Goal: Task Accomplishment & Management: Complete application form

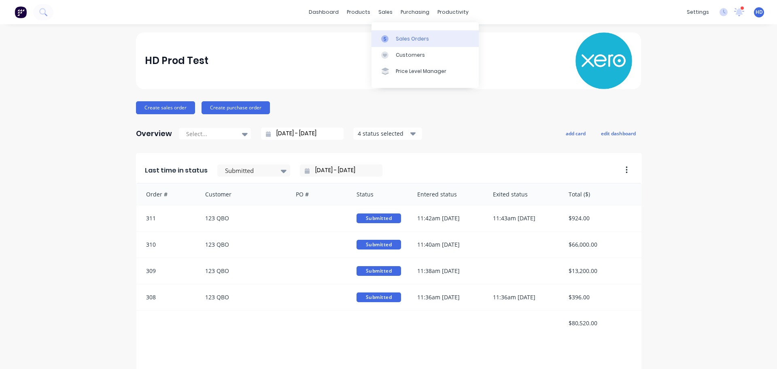
click at [411, 46] on link "Sales Orders" at bounding box center [425, 38] width 107 height 16
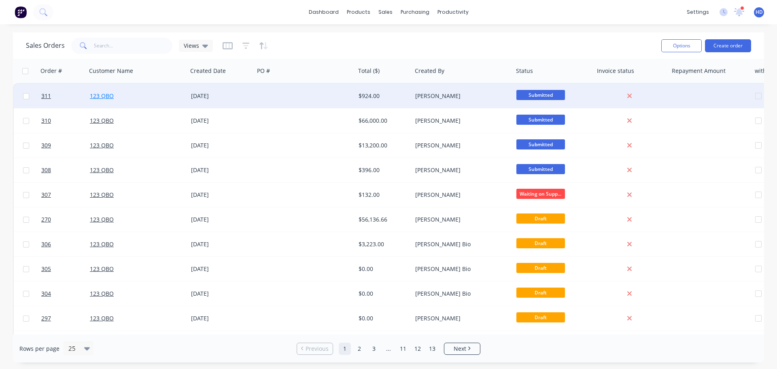
click at [96, 95] on link "123 QBO" at bounding box center [102, 96] width 24 height 8
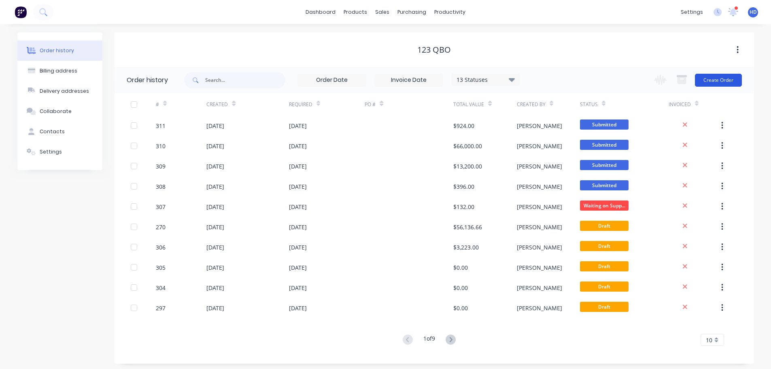
click at [724, 77] on button "Create Order" at bounding box center [718, 80] width 47 height 13
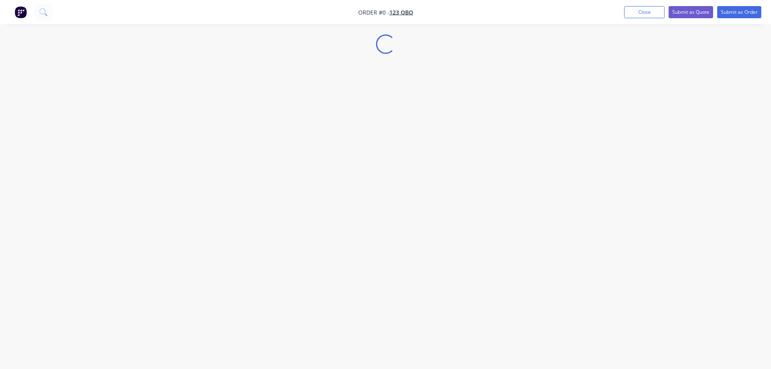
select select "AU"
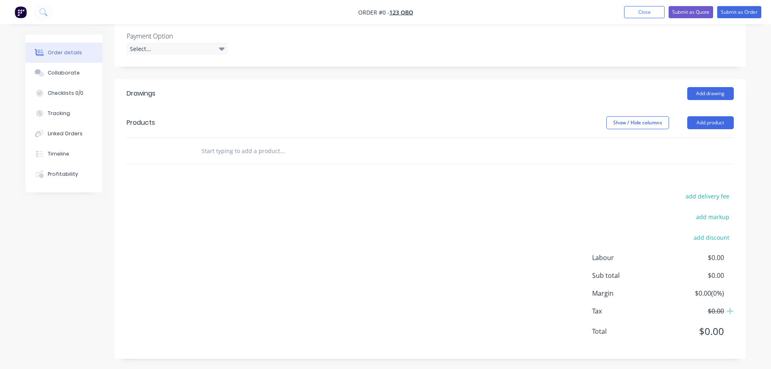
scroll to position [286, 0]
click at [711, 117] on button "Add product" at bounding box center [710, 120] width 47 height 13
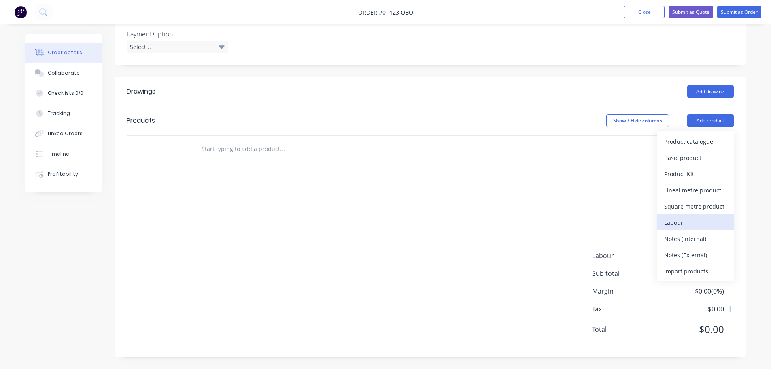
click at [673, 221] on div "Labour" at bounding box center [695, 223] width 62 height 12
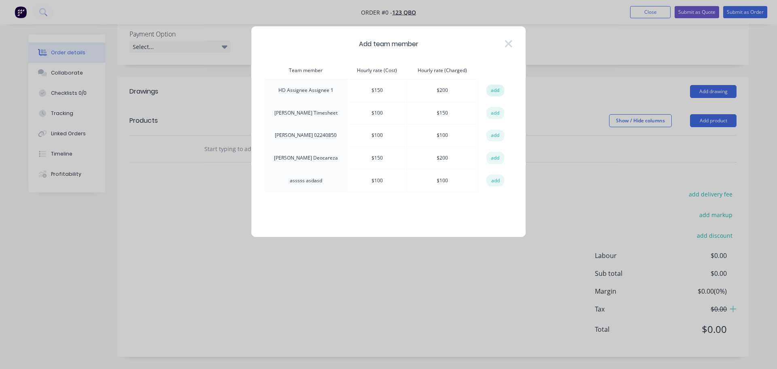
click at [491, 89] on button "add" at bounding box center [496, 91] width 18 height 12
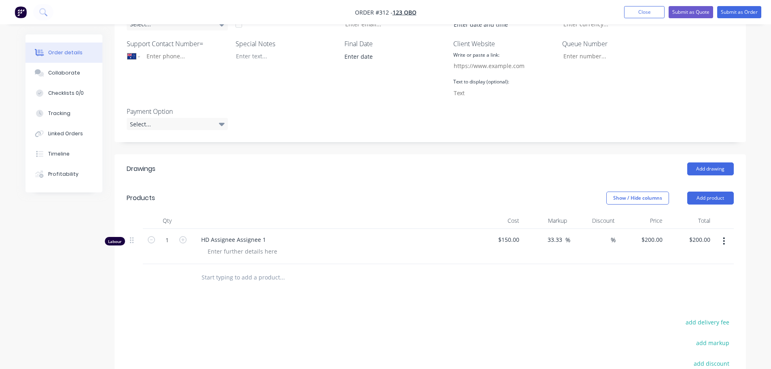
scroll to position [165, 0]
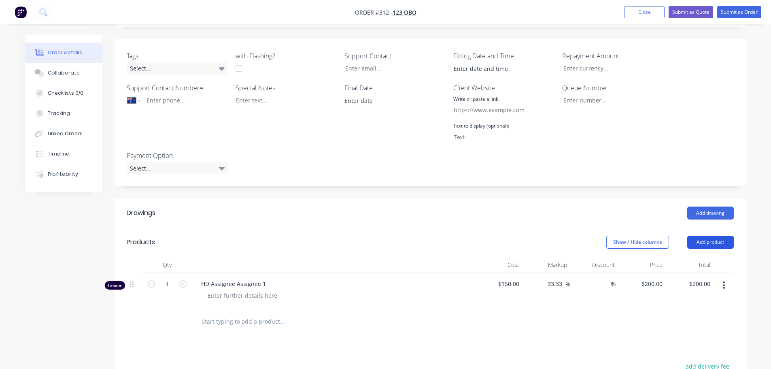
click at [706, 242] on button "Add product" at bounding box center [710, 242] width 47 height 13
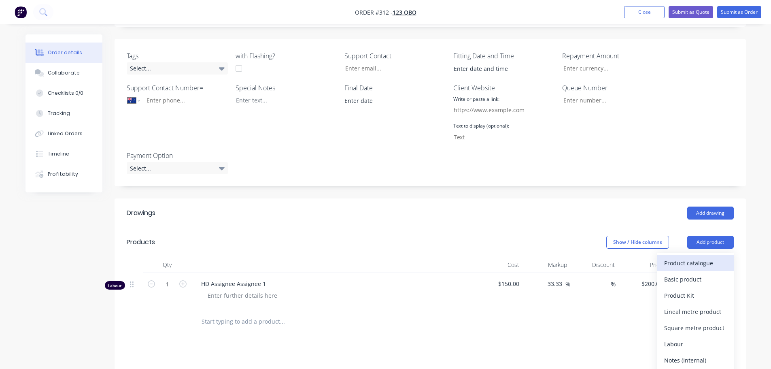
click at [687, 268] on div "Product catalogue" at bounding box center [695, 263] width 62 height 12
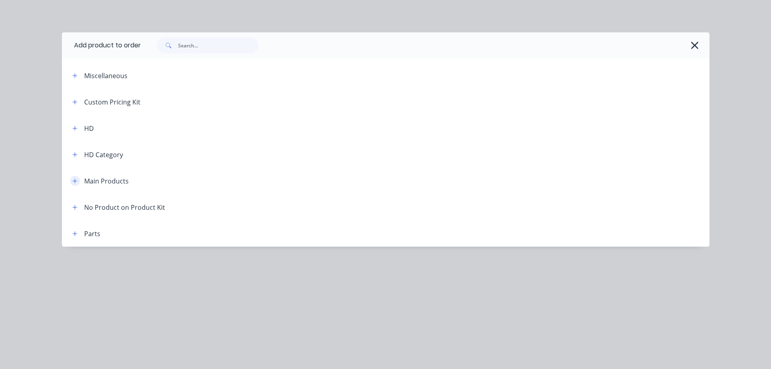
click at [72, 180] on icon "button" at bounding box center [74, 181] width 5 height 6
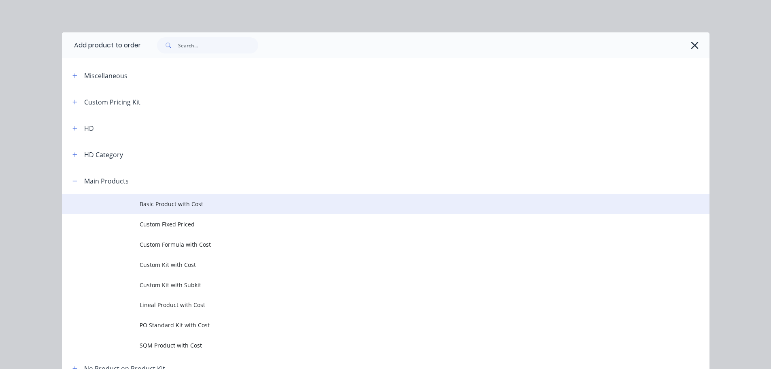
click at [183, 207] on span "Basic Product with Cost" at bounding box center [368, 204] width 456 height 9
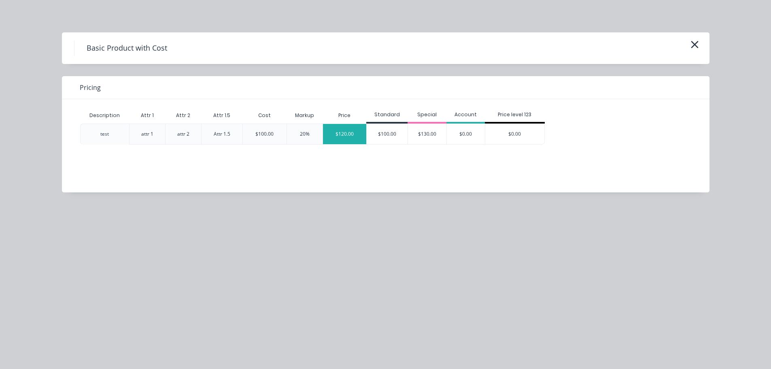
click at [350, 138] on div "$120.00" at bounding box center [345, 134] width 44 height 20
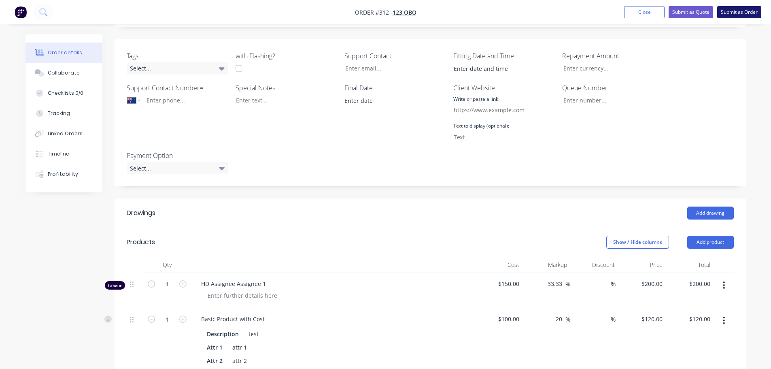
click at [746, 9] on button "Submit as Order" at bounding box center [739, 12] width 44 height 12
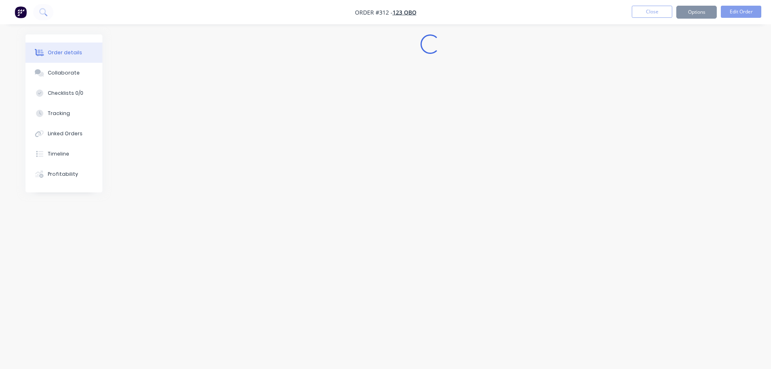
select select "AU"
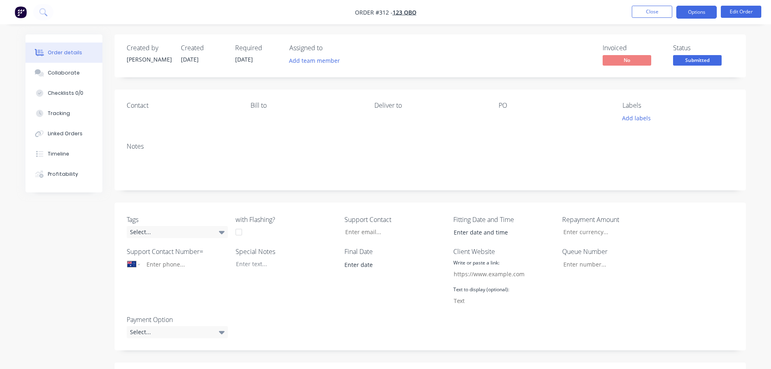
click at [713, 12] on button "Options" at bounding box center [696, 12] width 40 height 13
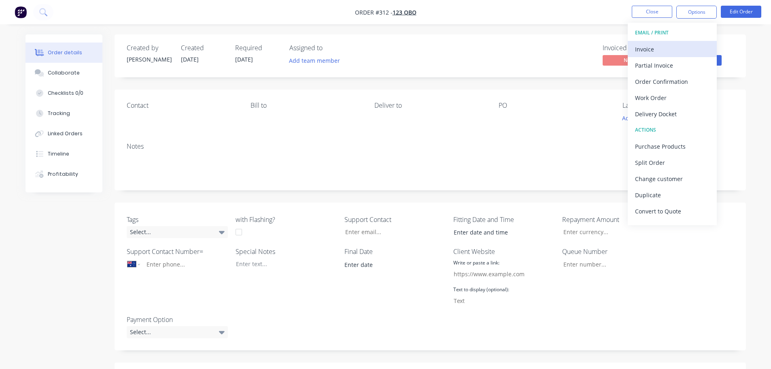
click at [669, 53] on div "Invoice" at bounding box center [672, 49] width 74 height 12
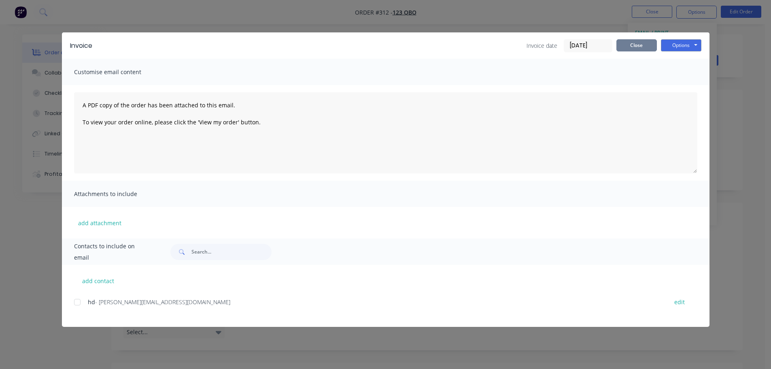
click at [637, 46] on button "Close" at bounding box center [637, 45] width 40 height 12
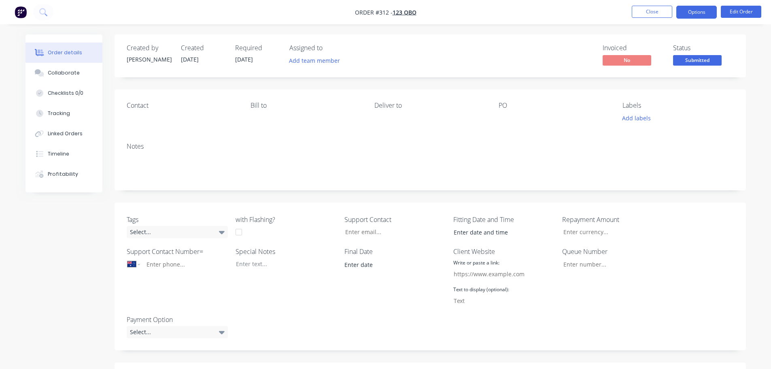
click at [697, 11] on button "Options" at bounding box center [696, 12] width 40 height 13
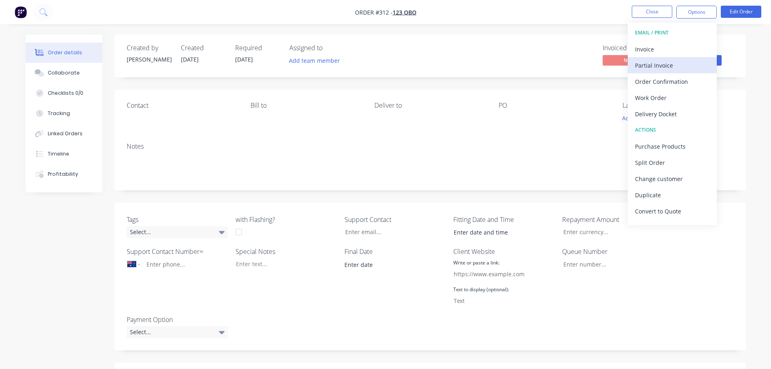
click at [656, 64] on div "Partial Invoice" at bounding box center [672, 66] width 74 height 12
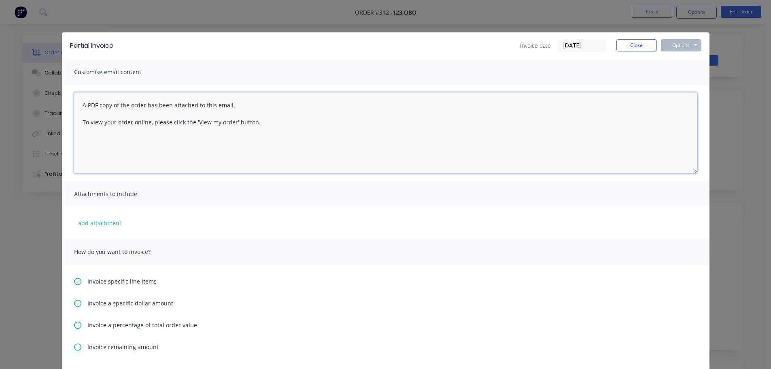
click at [215, 125] on textarea "A PDF copy of the order has been attached to this email. To view your order onl…" at bounding box center [385, 132] width 623 height 81
click at [254, 121] on textarea "A PDF copy of the order has been attached to this email. To view your order onl…" at bounding box center [385, 132] width 623 height 81
type textarea "asdasdasd"
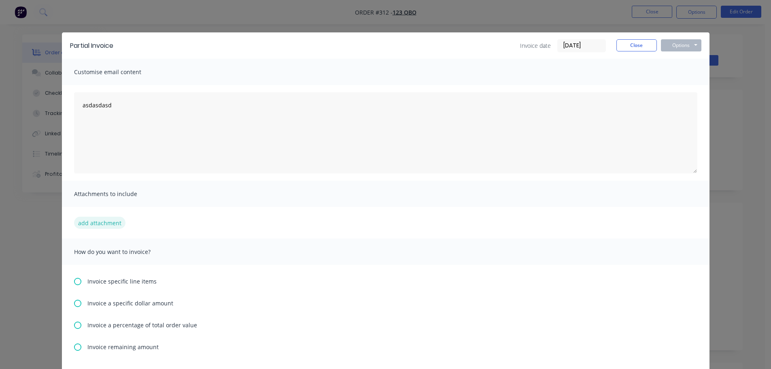
click at [106, 221] on button "add attachment" at bounding box center [99, 223] width 51 height 12
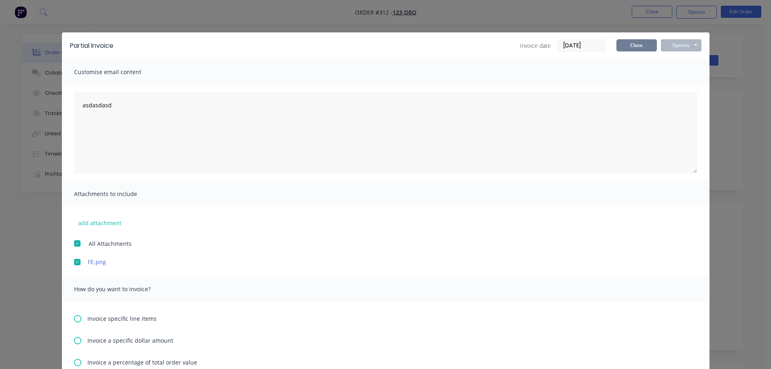
click at [644, 48] on button "Close" at bounding box center [637, 45] width 40 height 12
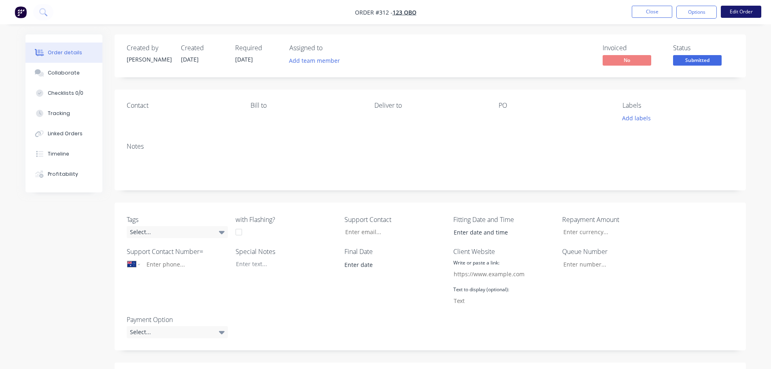
click at [726, 9] on button "Edit Order" at bounding box center [741, 12] width 40 height 12
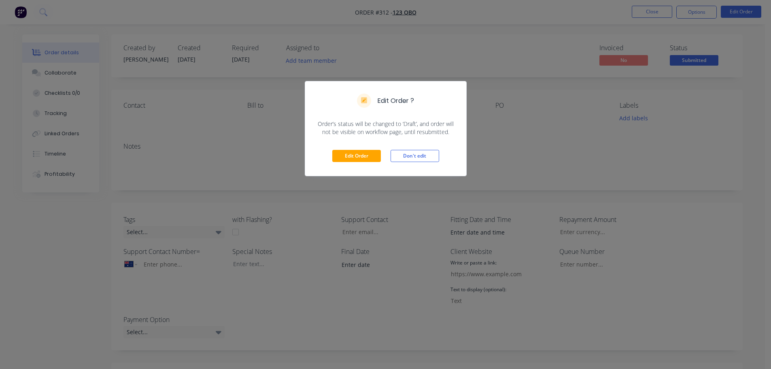
click at [335, 149] on div "Edit Order Don't edit" at bounding box center [385, 156] width 161 height 40
click at [349, 160] on button "Edit Order" at bounding box center [356, 156] width 49 height 12
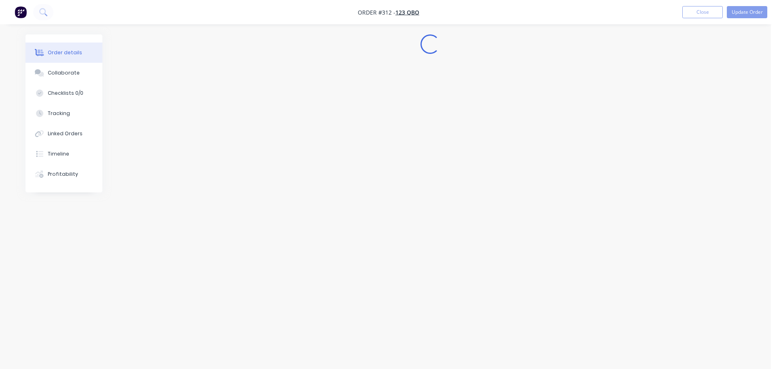
select select "AU"
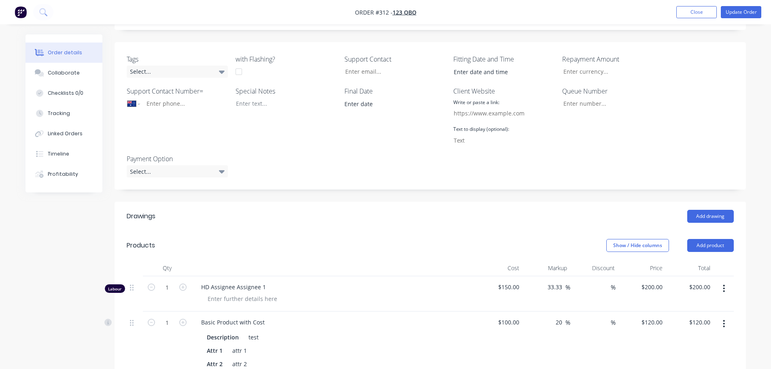
scroll to position [162, 0]
click at [729, 245] on button "Add product" at bounding box center [710, 244] width 47 height 13
click at [681, 263] on div "Product catalogue" at bounding box center [695, 266] width 62 height 12
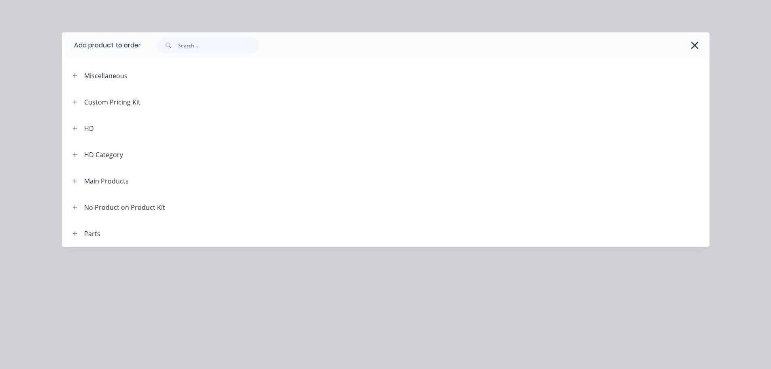
click at [81, 182] on div "Main Products" at bounding box center [97, 181] width 63 height 10
click at [77, 180] on icon "button" at bounding box center [74, 181] width 5 height 6
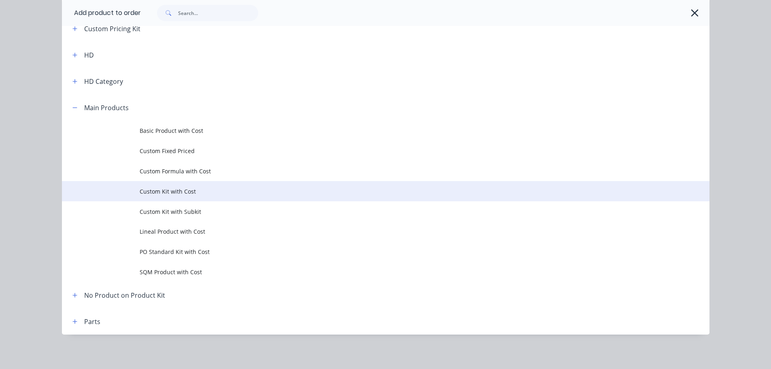
scroll to position [74, 0]
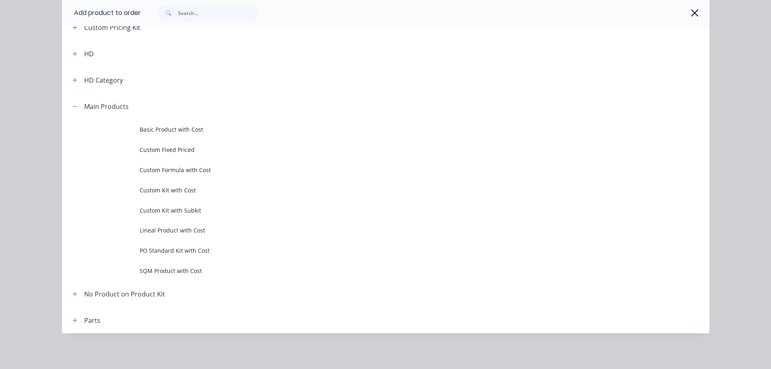
click at [209, 206] on span "Custom Kit with Subkit" at bounding box center [368, 210] width 456 height 9
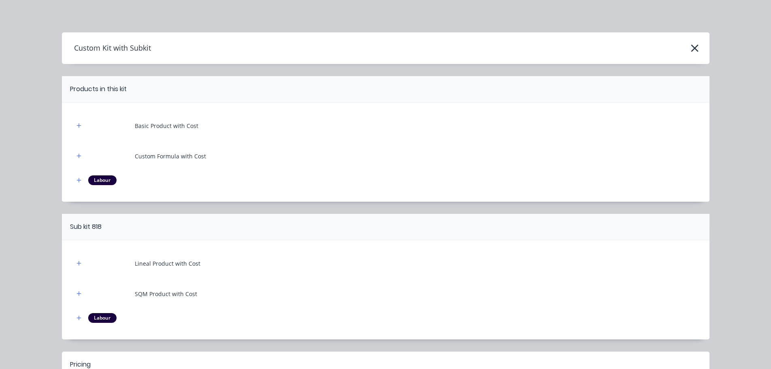
scroll to position [100, 0]
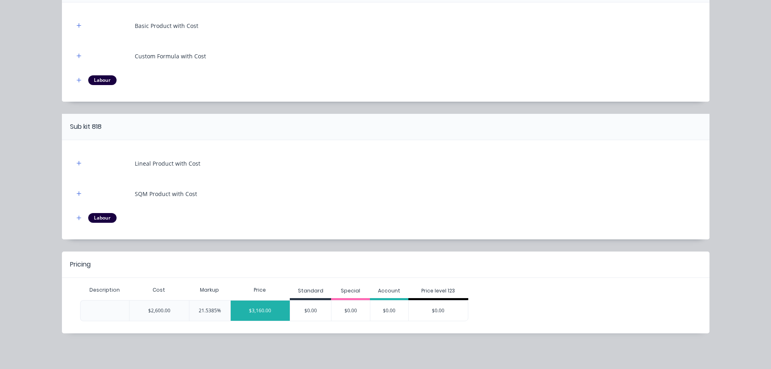
click at [257, 313] on div "$3,160.00" at bounding box center [261, 310] width 60 height 20
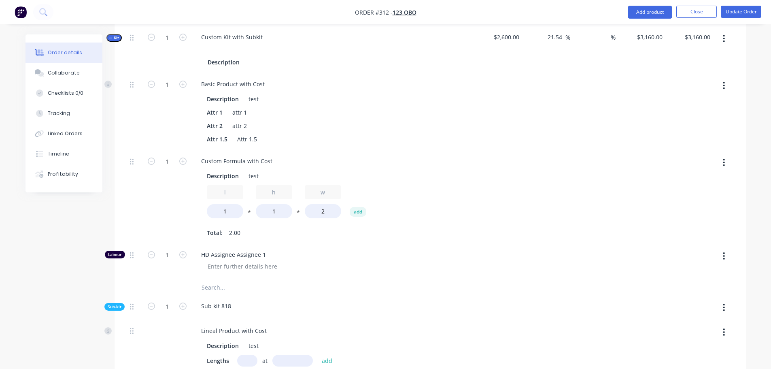
scroll to position [526, 0]
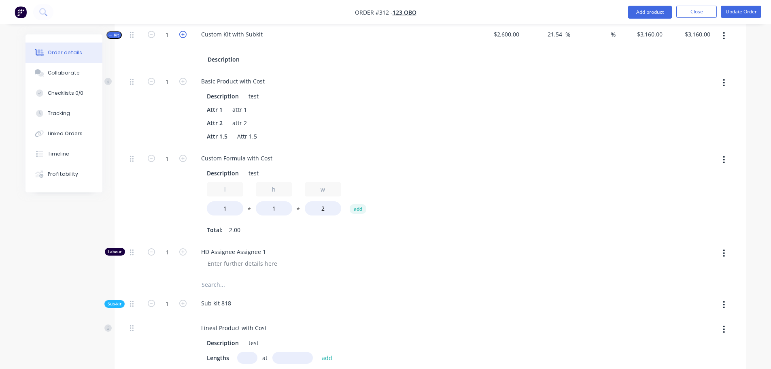
click at [184, 37] on icon "button" at bounding box center [182, 34] width 7 height 7
type input "2"
type input "$1,944.6154"
type input "$3,889.23"
type input "2"
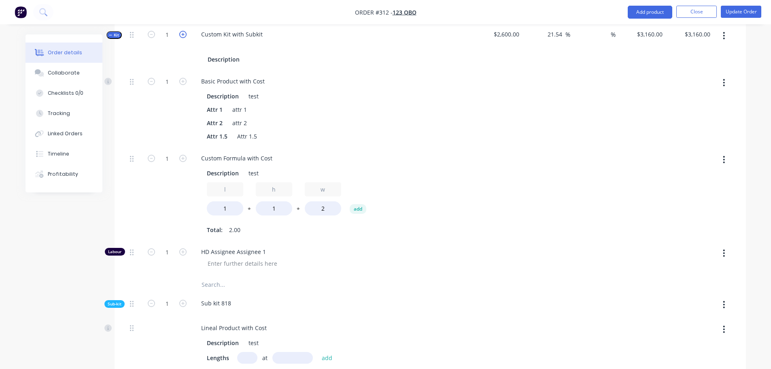
type input "2"
click at [184, 37] on icon "button" at bounding box center [182, 34] width 7 height 7
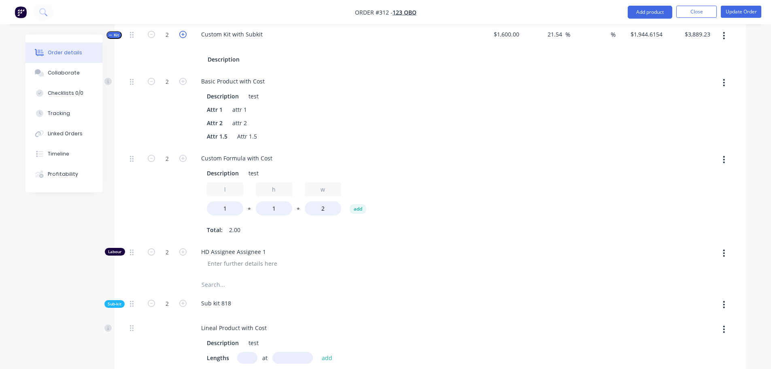
type input "3"
type input "$1,539.4872"
type input "$4,618.46"
type input "3"
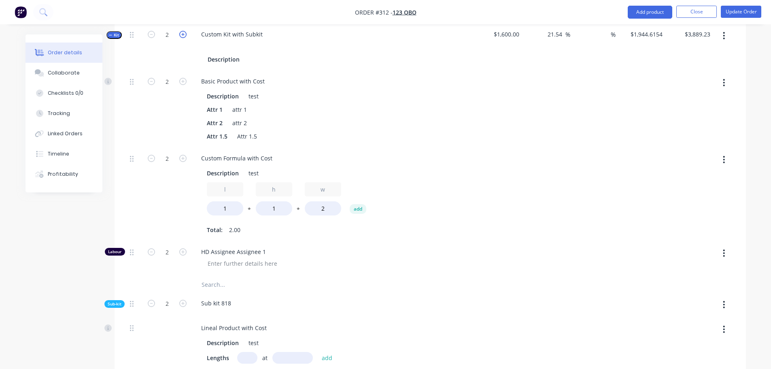
type input "3"
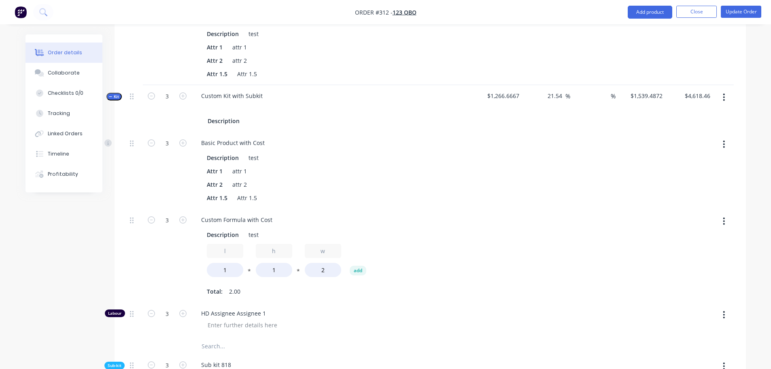
scroll to position [364, 0]
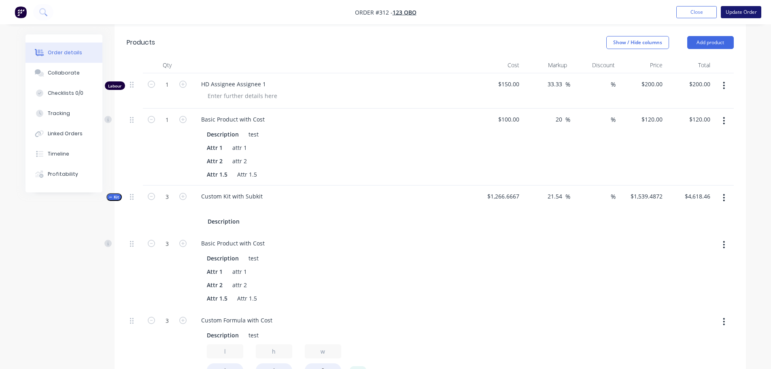
click at [753, 9] on button "Update Order" at bounding box center [741, 12] width 40 height 12
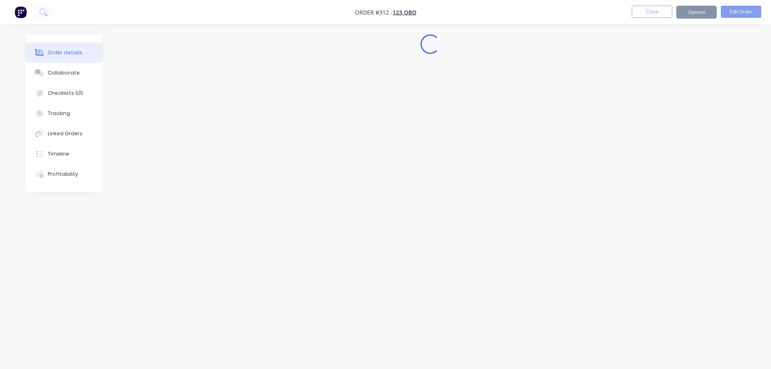
scroll to position [0, 0]
select select "AU"
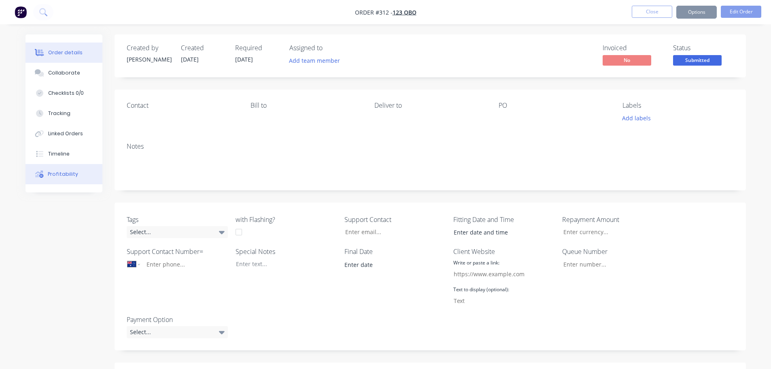
click at [50, 171] on div "Profitability" at bounding box center [63, 173] width 30 height 7
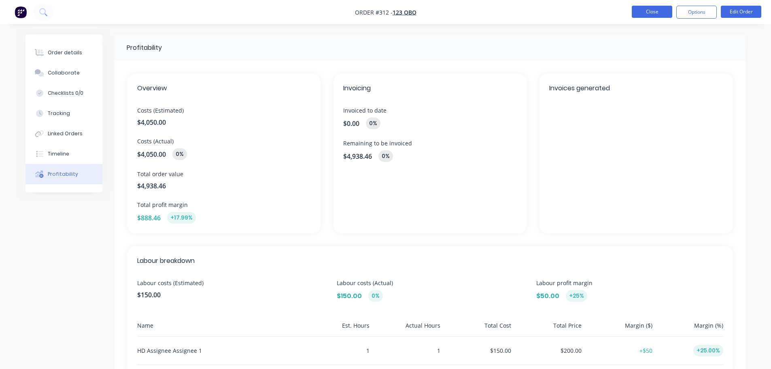
click at [655, 13] on button "Close" at bounding box center [652, 12] width 40 height 12
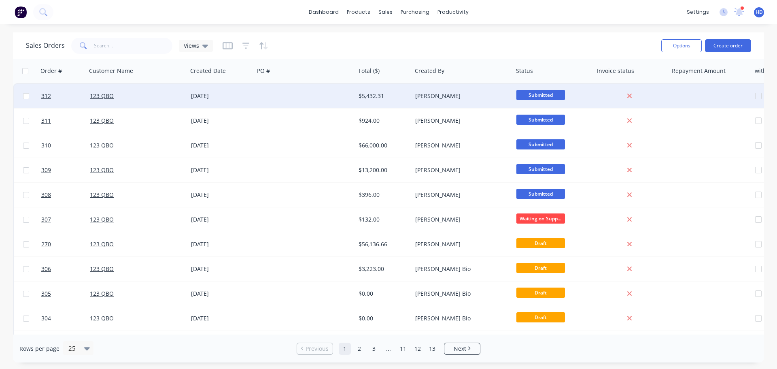
click at [181, 92] on div "123 QBO" at bounding box center [137, 96] width 95 height 8
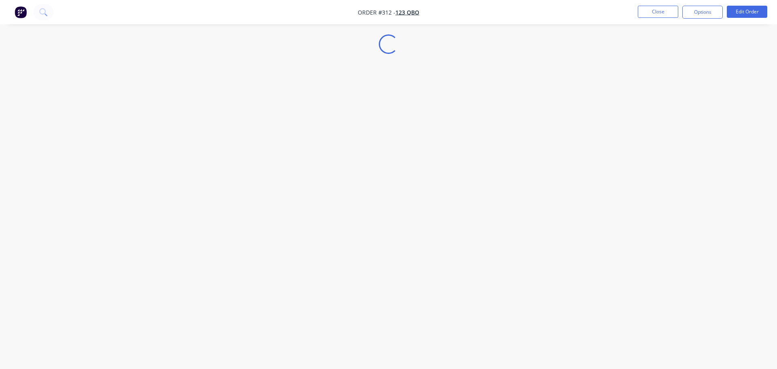
select select "AU"
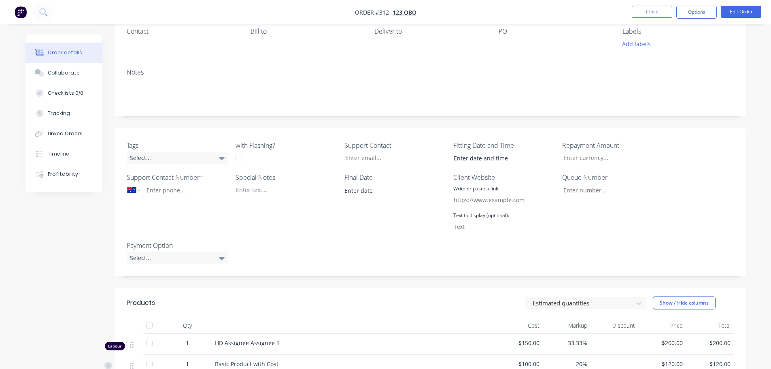
scroll to position [162, 0]
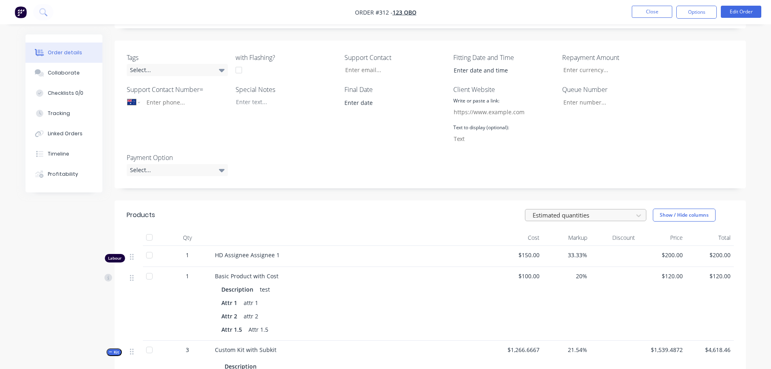
click at [587, 213] on div at bounding box center [580, 215] width 97 height 10
click at [540, 171] on div "Tags Select... with Flashing? Support Contact Fitting Date and Time Repayment A…" at bounding box center [431, 114] width 632 height 148
click at [659, 8] on button "Close" at bounding box center [652, 12] width 40 height 12
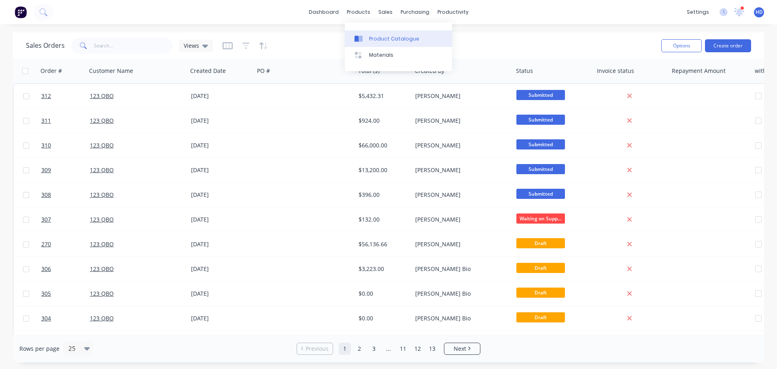
click at [375, 44] on link "Product Catalogue" at bounding box center [398, 38] width 107 height 16
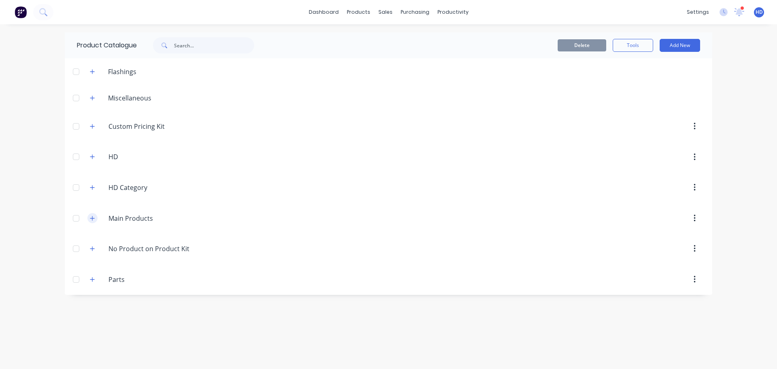
click at [93, 215] on icon "button" at bounding box center [92, 218] width 5 height 6
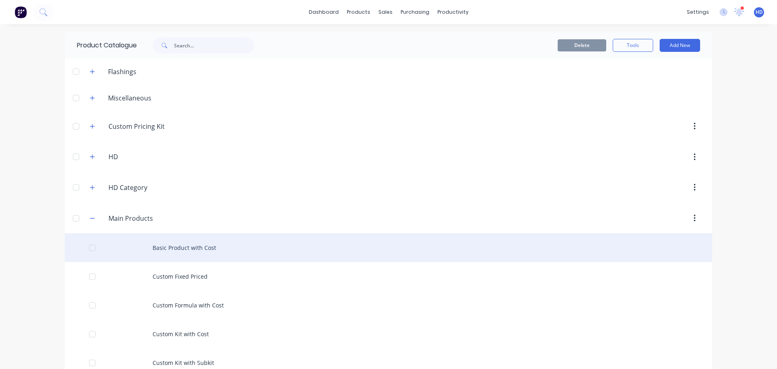
click at [186, 242] on div "Basic Product with Cost" at bounding box center [389, 247] width 648 height 29
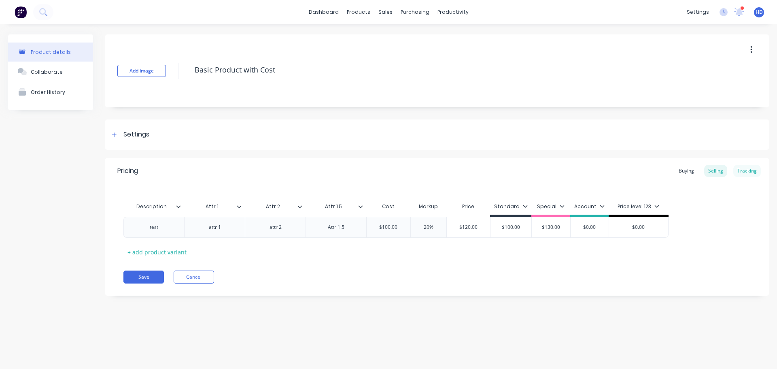
click at [742, 171] on div "Tracking" at bounding box center [748, 171] width 28 height 12
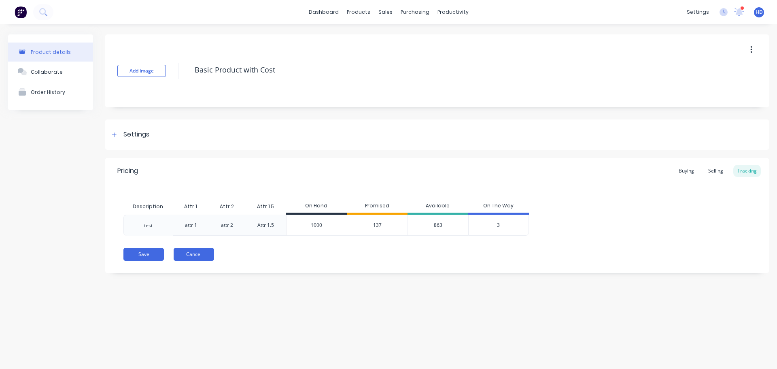
click at [190, 251] on button "Cancel" at bounding box center [194, 254] width 40 height 13
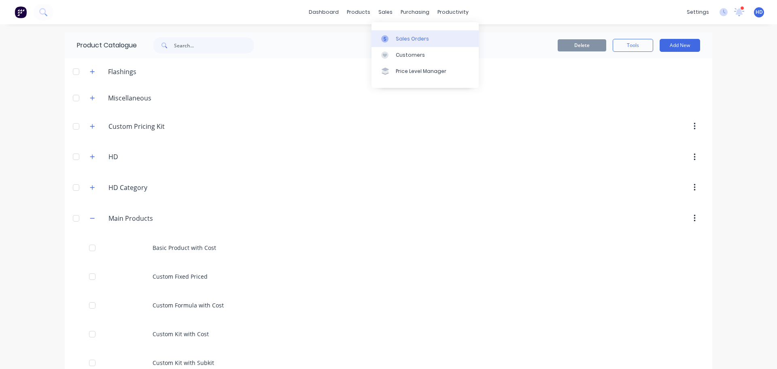
click at [426, 43] on link "Sales Orders" at bounding box center [425, 38] width 107 height 16
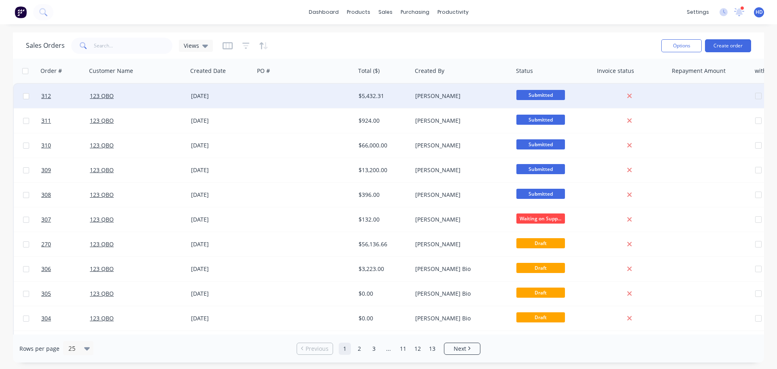
click at [245, 102] on div "23 Sep 2025" at bounding box center [221, 96] width 67 height 24
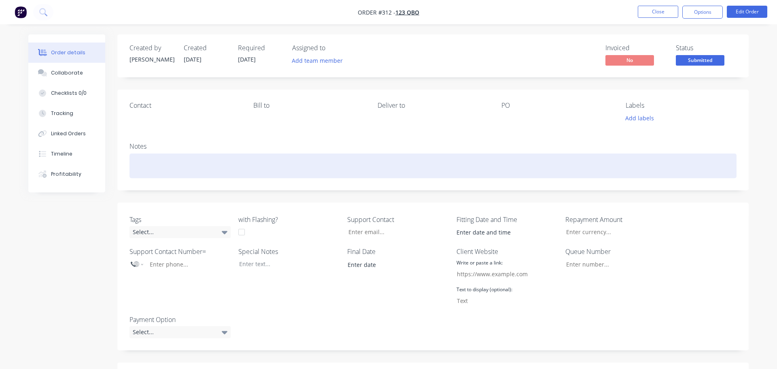
select select "AU"
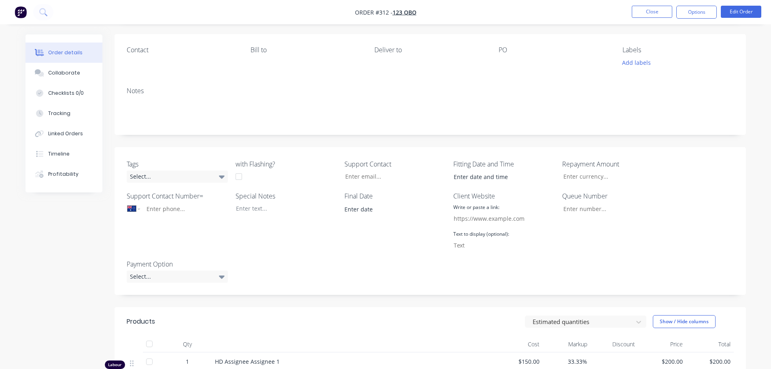
scroll to position [202, 0]
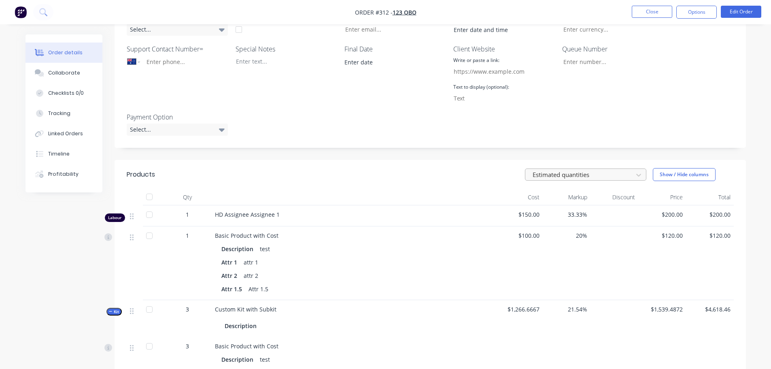
click at [606, 177] on div at bounding box center [580, 175] width 97 height 10
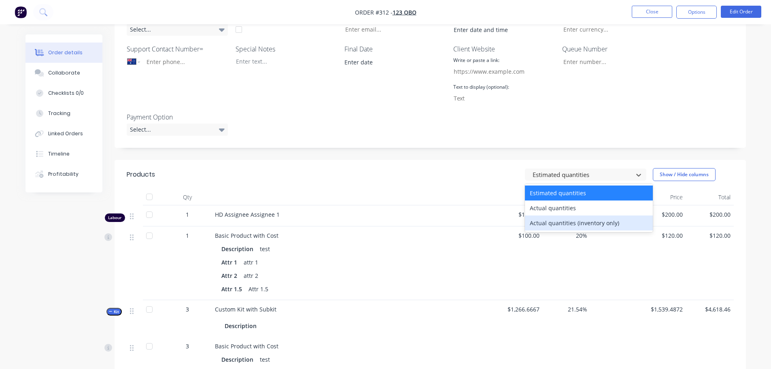
click at [580, 221] on div "Actual quantities (inventory only)" at bounding box center [589, 222] width 128 height 15
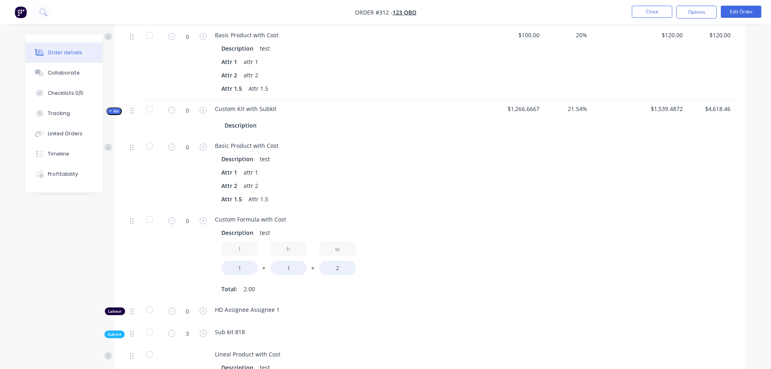
scroll to position [283, 0]
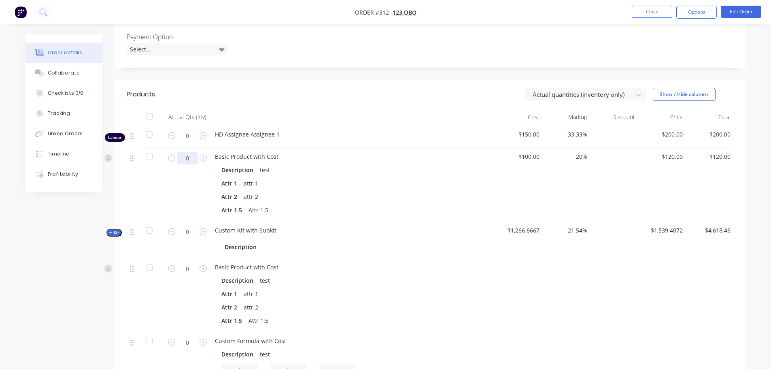
click at [186, 157] on input "0" at bounding box center [187, 158] width 21 height 12
type input "13"
click at [466, 185] on div "Attr 1 attr 1" at bounding box center [353, 183] width 264 height 12
click at [644, 12] on button "Close" at bounding box center [652, 12] width 40 height 12
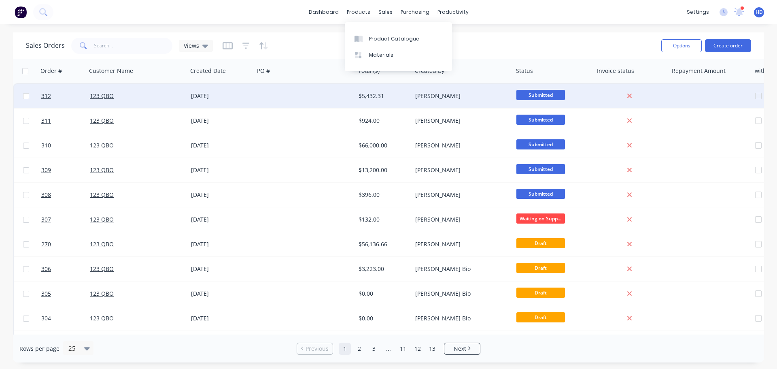
click at [305, 91] on div at bounding box center [305, 96] width 101 height 24
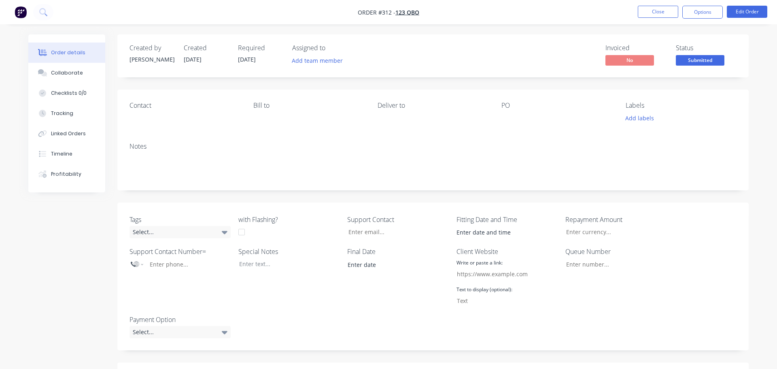
select select "AU"
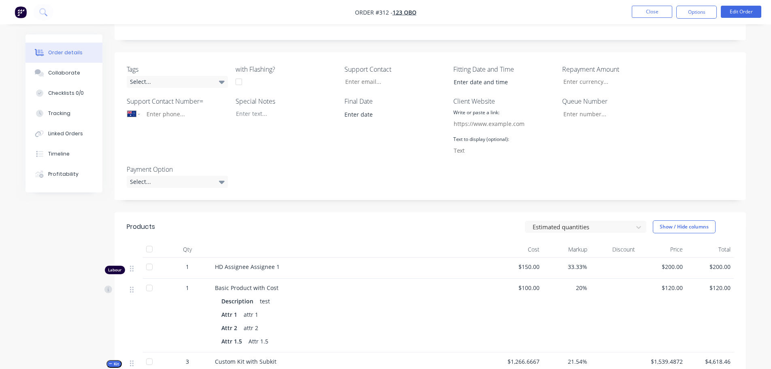
scroll to position [243, 0]
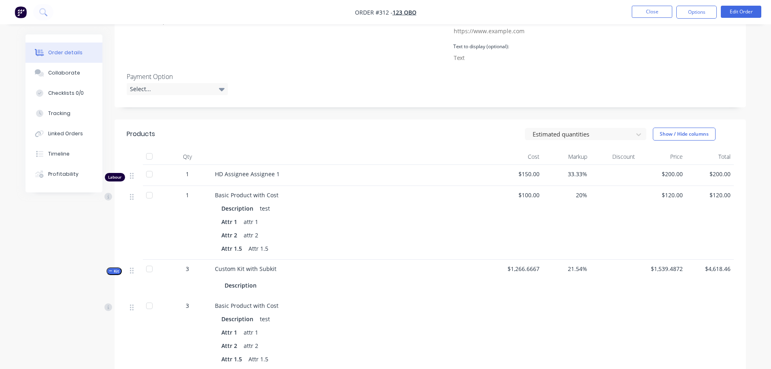
click at [593, 144] on header "Products Estimated quantities Show / Hide columns" at bounding box center [431, 133] width 632 height 29
click at [595, 136] on div at bounding box center [580, 134] width 97 height 10
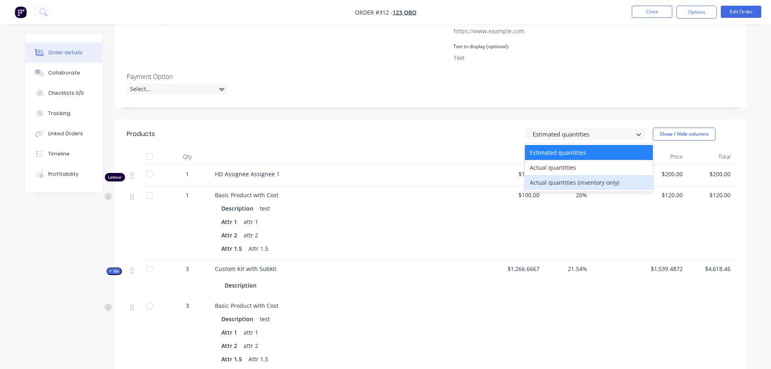
click at [562, 183] on div "Actual quantities (inventory only)" at bounding box center [589, 182] width 128 height 15
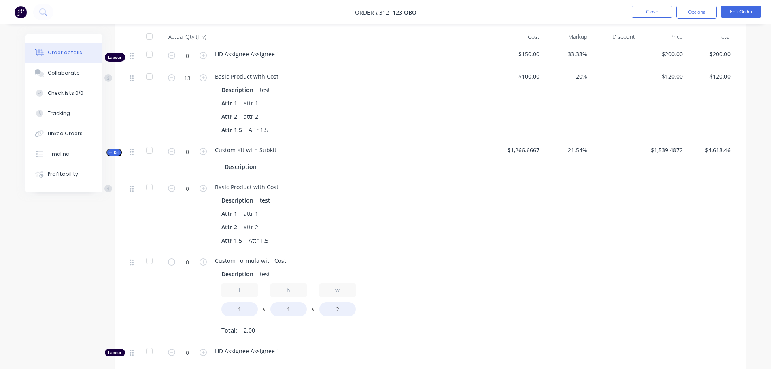
scroll to position [242, 0]
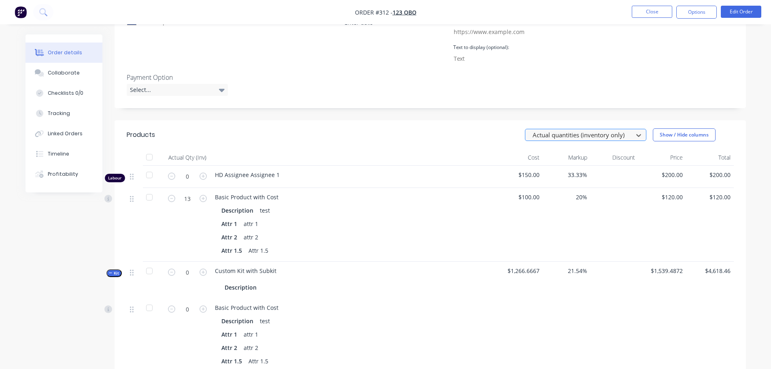
click at [549, 135] on div at bounding box center [580, 135] width 97 height 10
click at [186, 198] on input "13" at bounding box center [187, 199] width 21 height 12
click at [372, 191] on div "Basic Product with Cost Description test Attr 1 attr 1 Attr 2 attr 2 Attr 1.5 A…" at bounding box center [353, 225] width 283 height 74
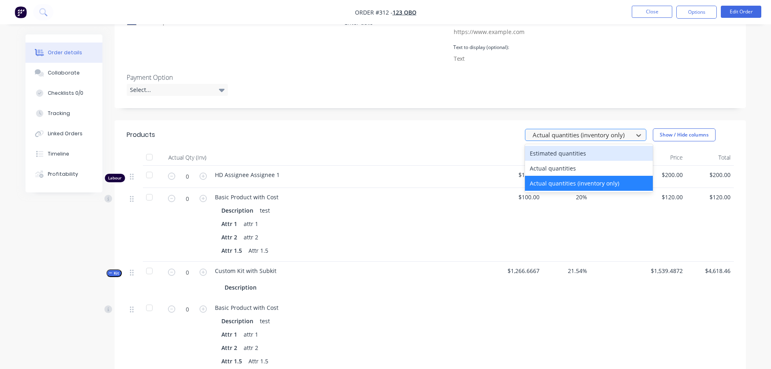
click at [574, 136] on div at bounding box center [580, 135] width 97 height 10
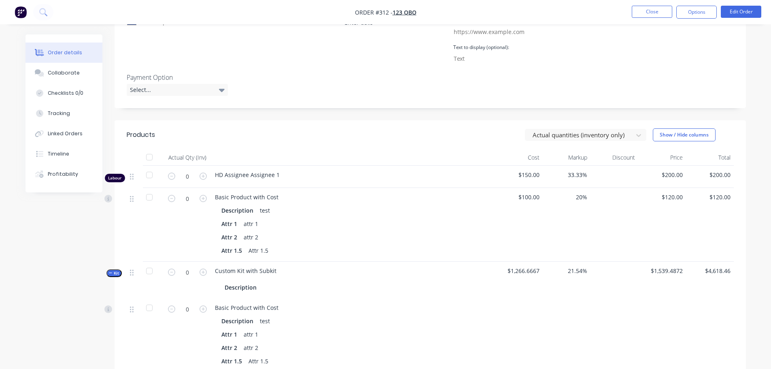
click at [412, 199] on div "Basic Product with Cost" at bounding box center [353, 197] width 277 height 9
click at [183, 195] on input "0" at bounding box center [187, 199] width 21 height 12
type input "13"
click at [419, 196] on div "Basic Product with Cost" at bounding box center [353, 197] width 277 height 9
click at [644, 8] on button "Close" at bounding box center [652, 12] width 40 height 12
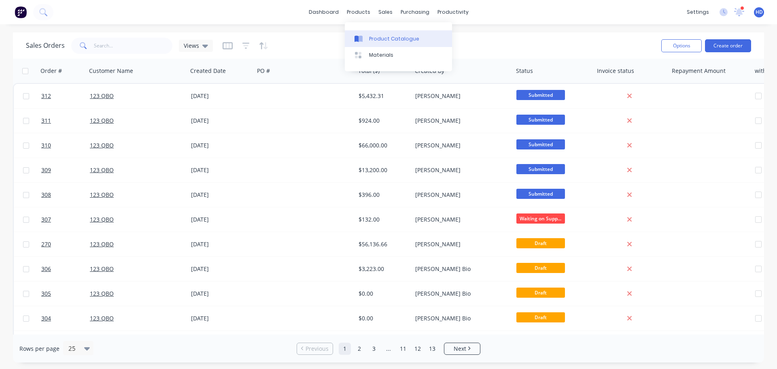
click at [373, 36] on div "Product Catalogue" at bounding box center [394, 38] width 50 height 7
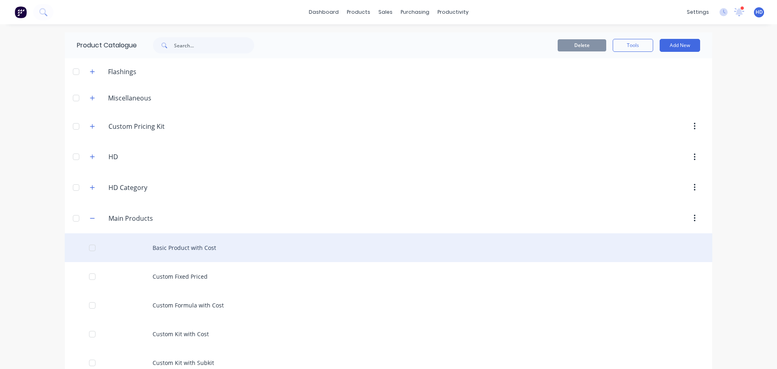
click at [195, 241] on div "Basic Product with Cost" at bounding box center [389, 247] width 648 height 29
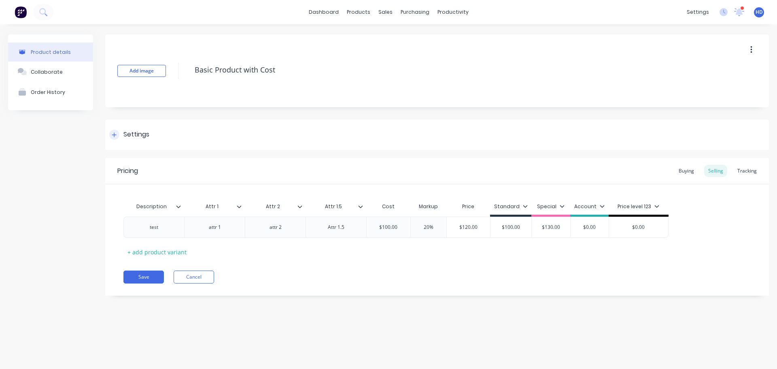
type textarea "x"
click at [747, 168] on div "Tracking" at bounding box center [748, 171] width 28 height 12
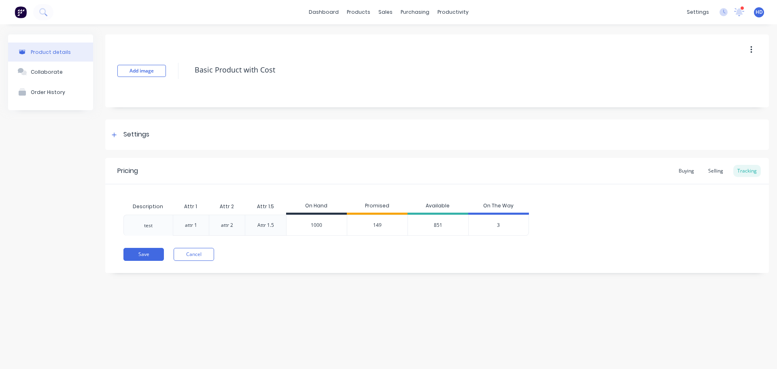
click at [435, 244] on div "Pricing Buying Selling Tracking Description Attr 1 Attr 2 Attr 1.5 On Hand Prom…" at bounding box center [437, 215] width 664 height 115
click at [403, 27] on div "Sales Orders Customers Price Level Manager" at bounding box center [427, 54] width 107 height 65
click at [408, 35] on div "Sales Orders" at bounding box center [415, 38] width 33 height 7
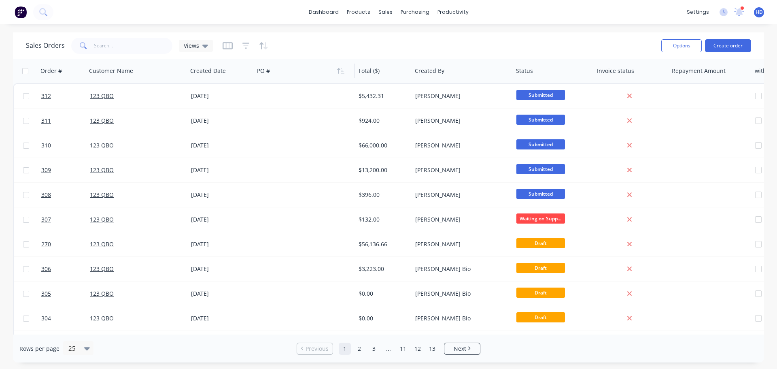
click at [284, 79] on div at bounding box center [302, 71] width 90 height 16
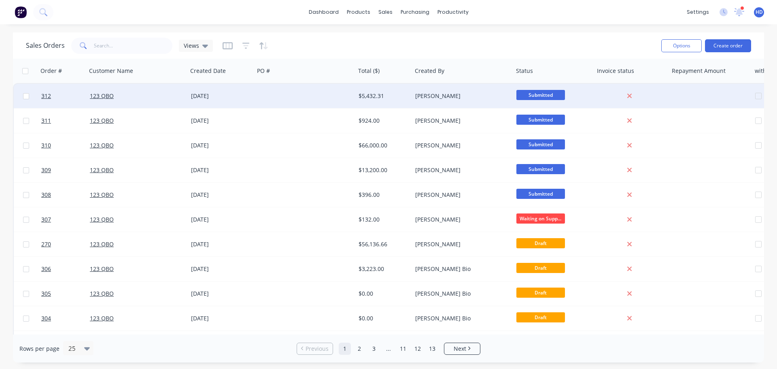
click at [238, 104] on div "23 Sep 2025" at bounding box center [221, 96] width 67 height 24
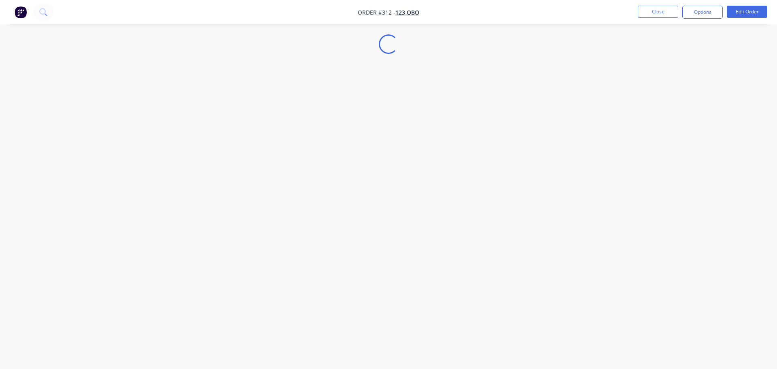
select select "AU"
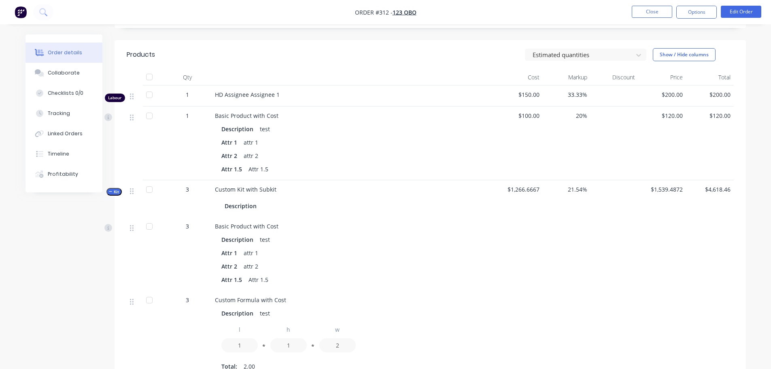
scroll to position [121, 0]
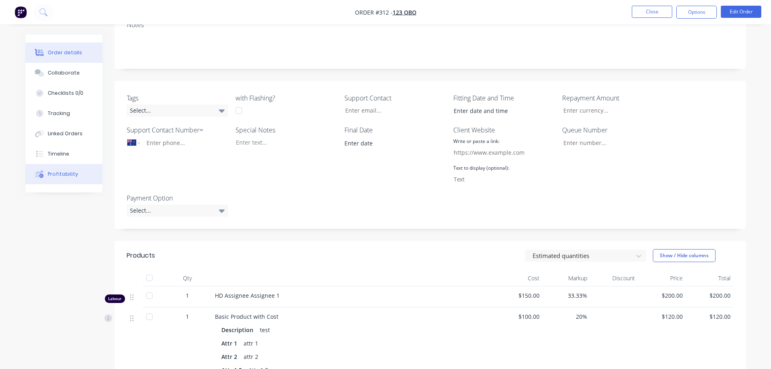
click at [59, 169] on button "Profitability" at bounding box center [64, 174] width 77 height 20
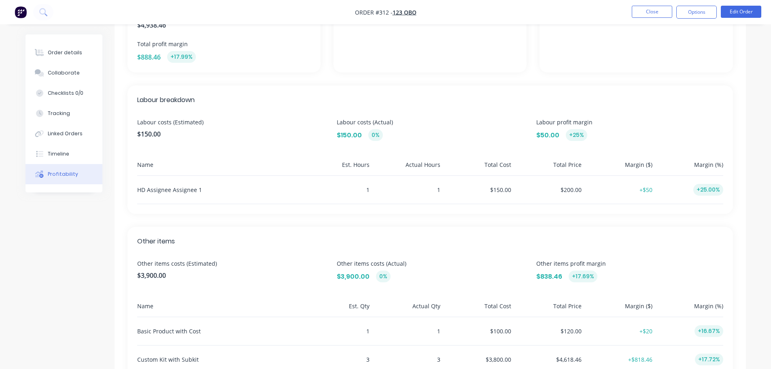
scroll to position [162, 0]
click at [639, 5] on nav "Order #312 - 123 QBO Close Options Edit Order" at bounding box center [385, 12] width 771 height 24
click at [664, 17] on button "Close" at bounding box center [652, 12] width 40 height 12
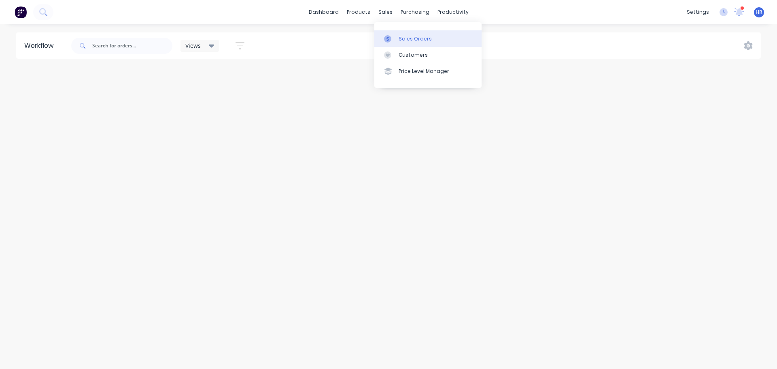
click at [418, 41] on div "Sales Orders" at bounding box center [415, 38] width 33 height 7
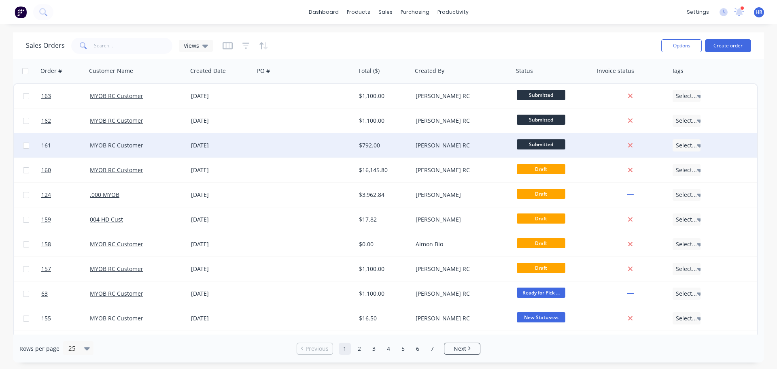
click at [240, 145] on div "23 Sep 2025" at bounding box center [221, 145] width 60 height 8
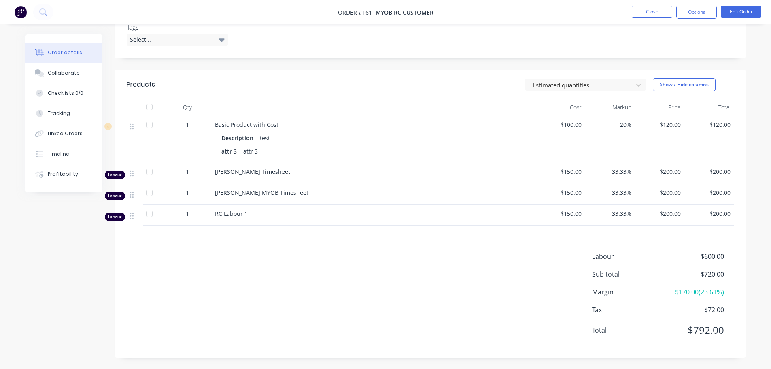
scroll to position [208, 0]
click at [753, 11] on button "Edit Order" at bounding box center [741, 12] width 40 height 12
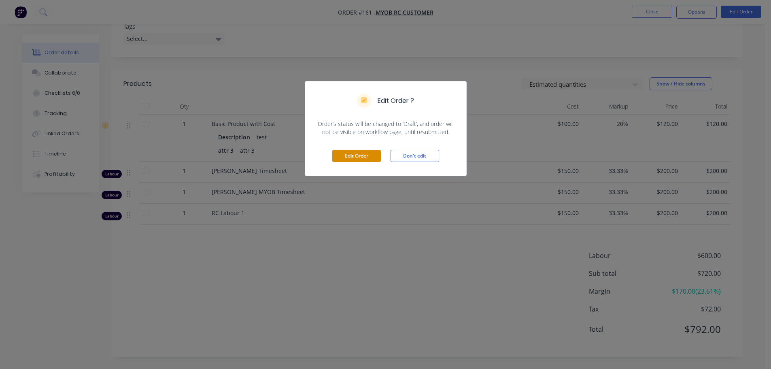
click at [362, 159] on button "Edit Order" at bounding box center [356, 156] width 49 height 12
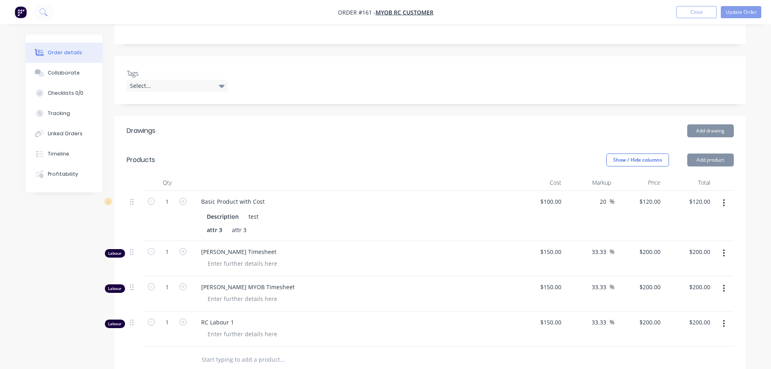
scroll to position [162, 0]
click at [182, 249] on icon "button" at bounding box center [182, 250] width 7 height 7
type input "2"
type input "$400.00"
click at [181, 287] on icon "button" at bounding box center [182, 286] width 7 height 7
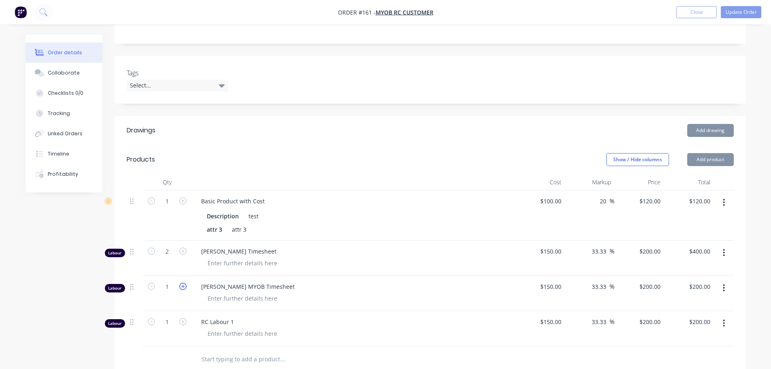
type input "2"
type input "$400.00"
click at [182, 321] on icon "button" at bounding box center [182, 321] width 7 height 7
type input "2"
type input "$400.00"
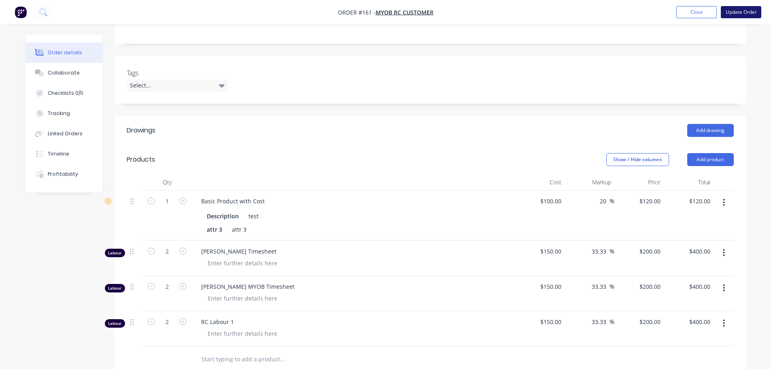
click at [751, 10] on button "Update Order" at bounding box center [741, 12] width 40 height 12
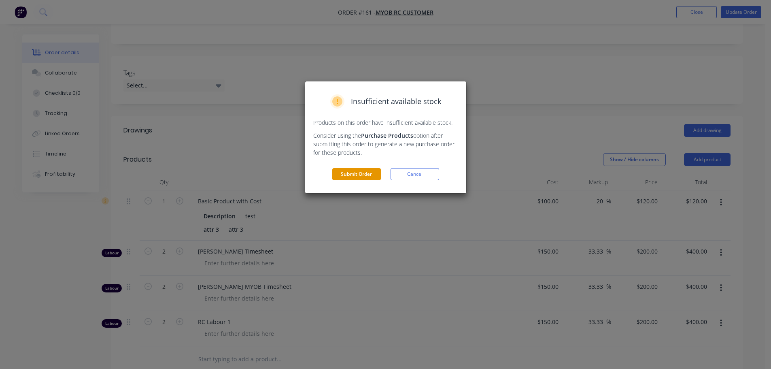
click at [351, 176] on button "Submit Order" at bounding box center [356, 174] width 49 height 12
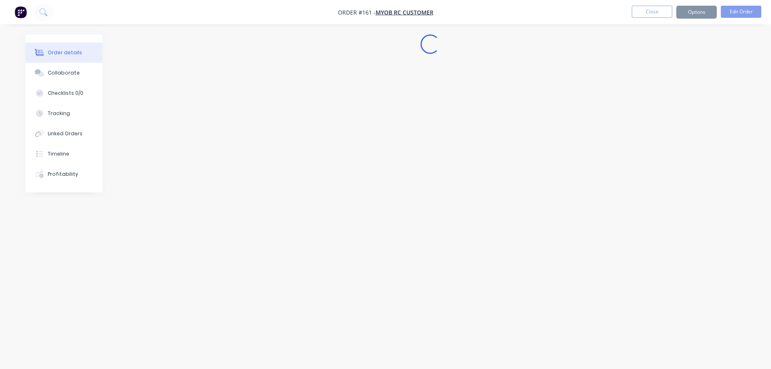
scroll to position [0, 0]
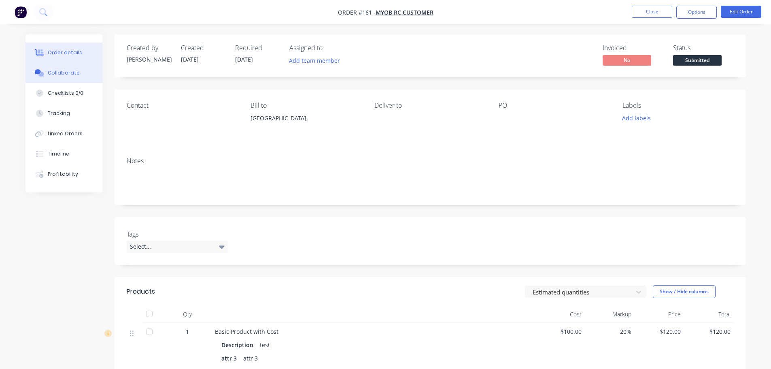
click at [81, 76] on button "Collaborate" at bounding box center [64, 73] width 77 height 20
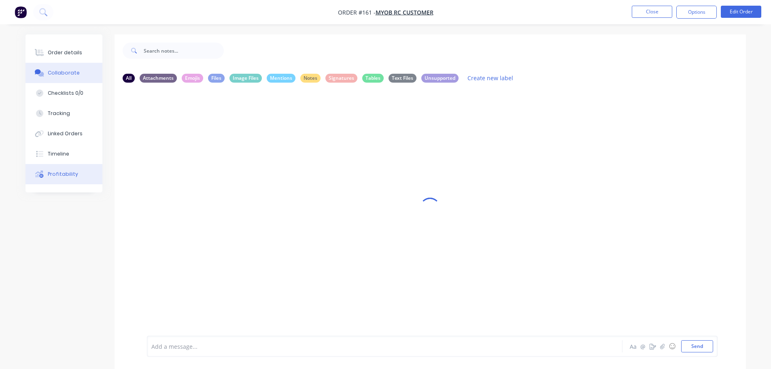
click at [75, 177] on button "Profitability" at bounding box center [64, 174] width 77 height 20
